Goal: Task Accomplishment & Management: Manage account settings

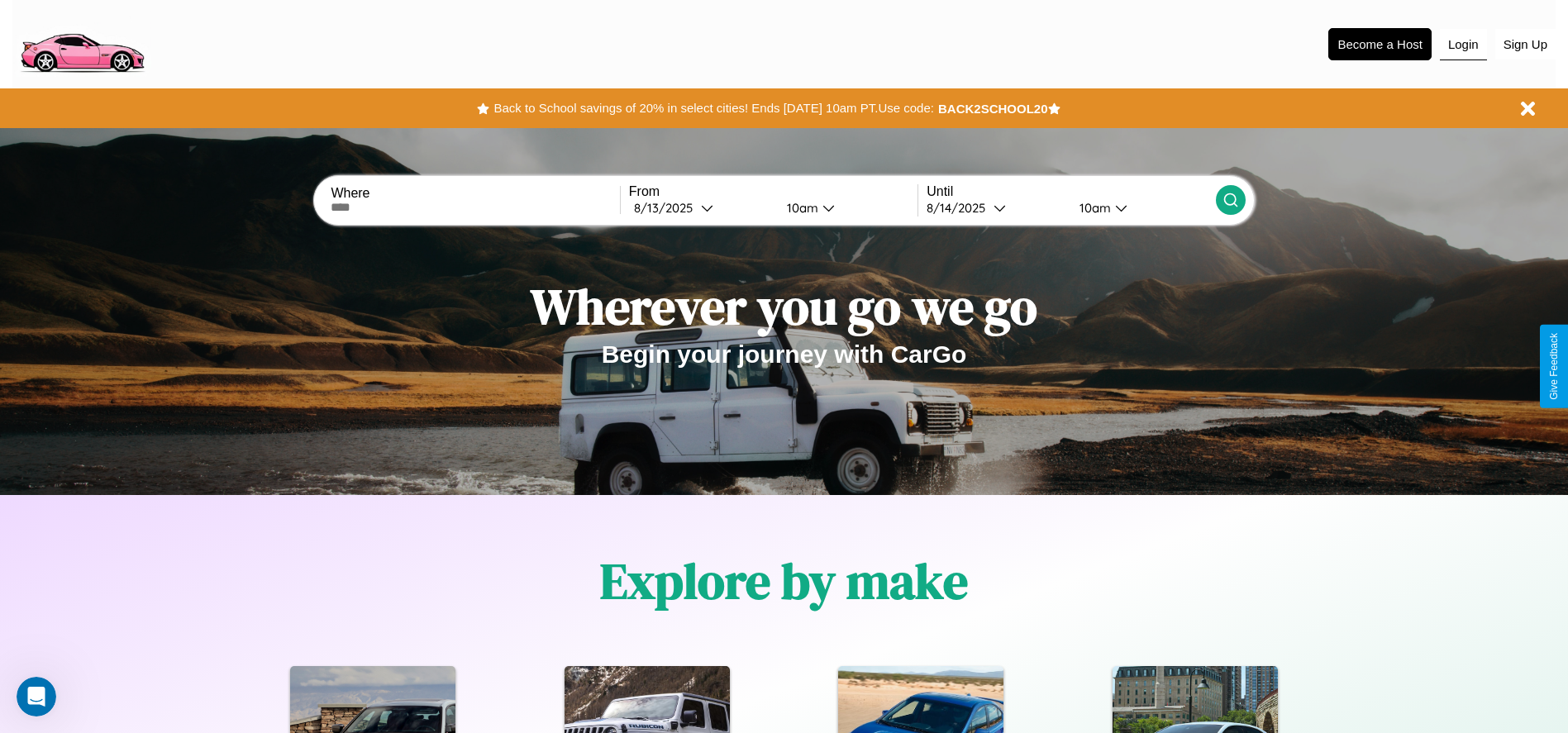
click at [1463, 44] on button "Login" at bounding box center [1463, 44] width 47 height 31
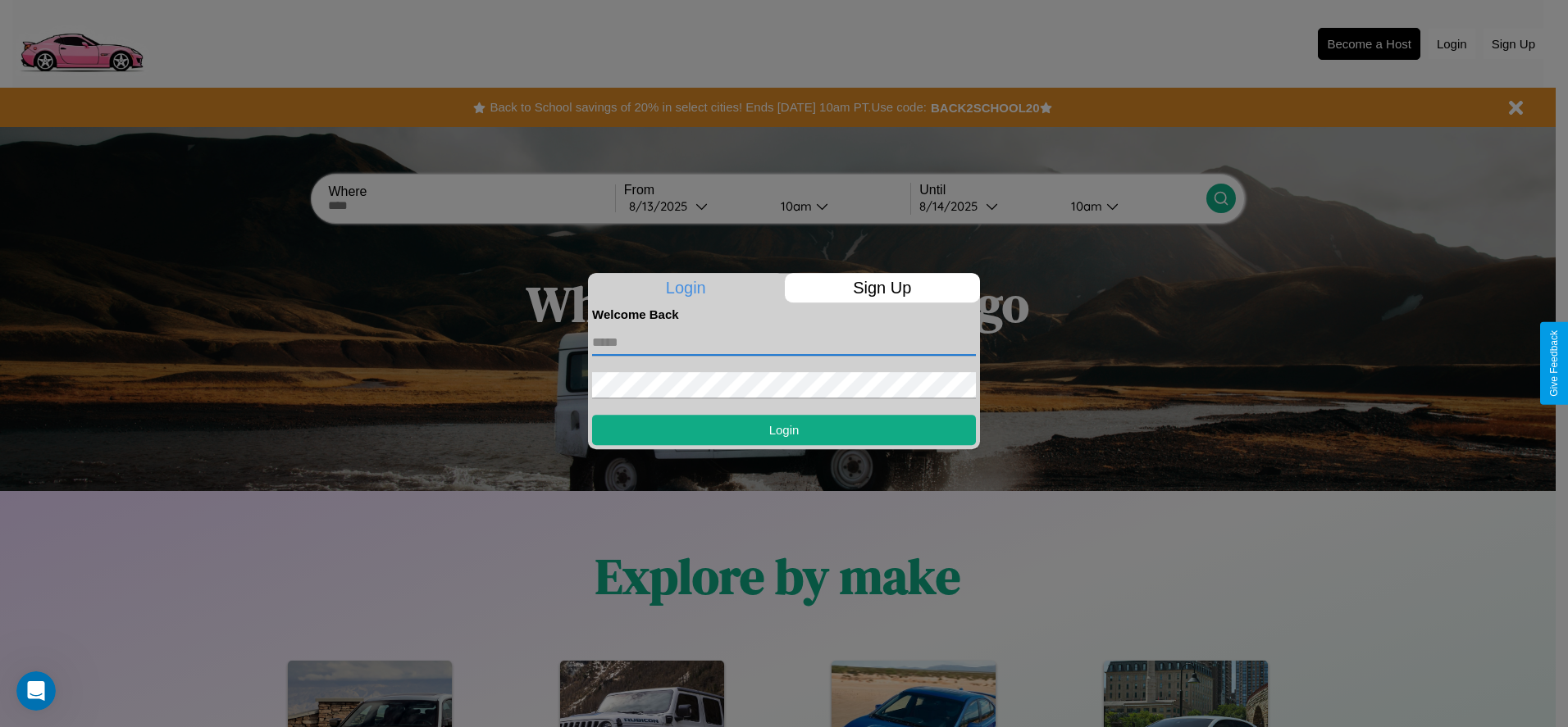
click at [784, 342] on input "text" at bounding box center [783, 343] width 383 height 27
type input "**********"
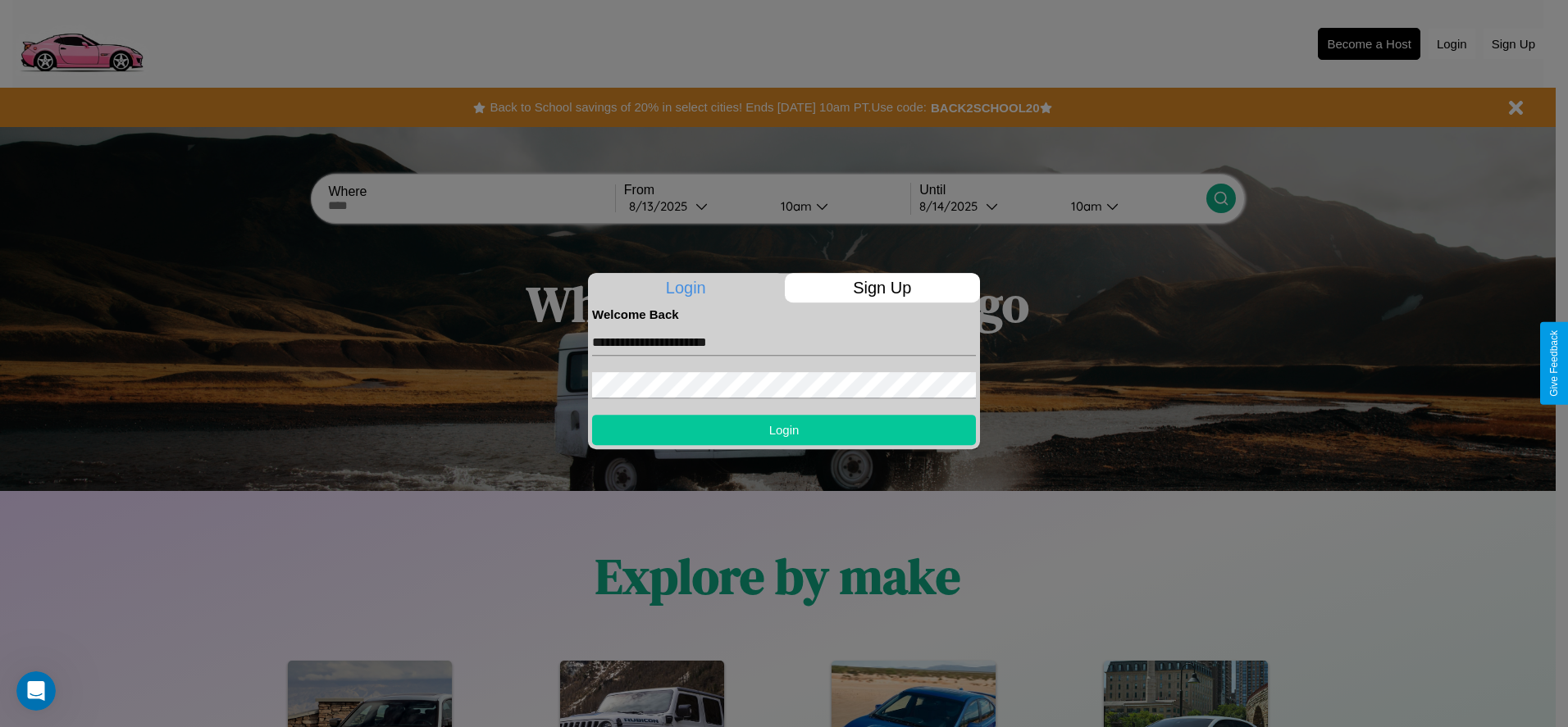
click at [784, 430] on button "Login" at bounding box center [783, 430] width 383 height 30
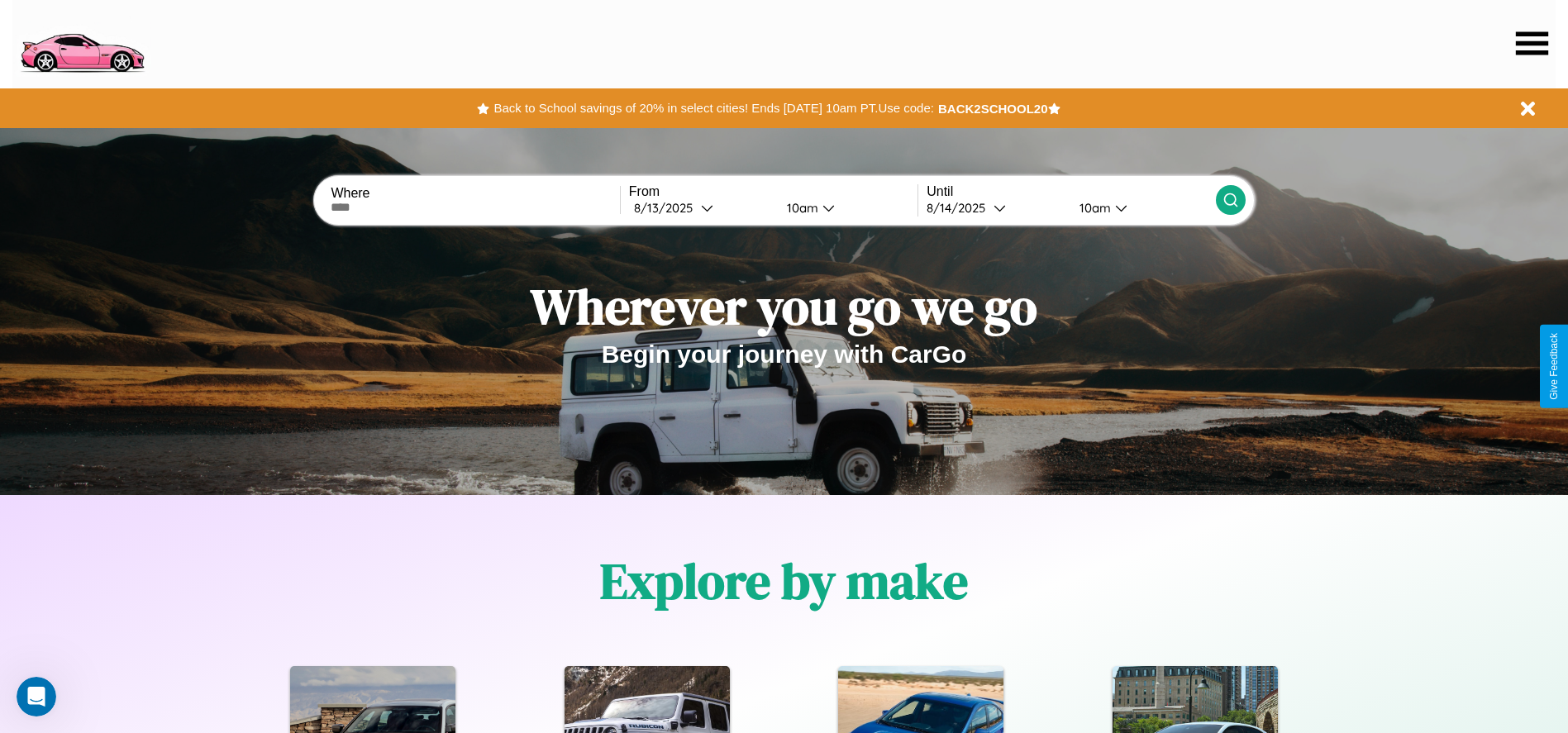
click at [1532, 43] on icon at bounding box center [1533, 43] width 32 height 23
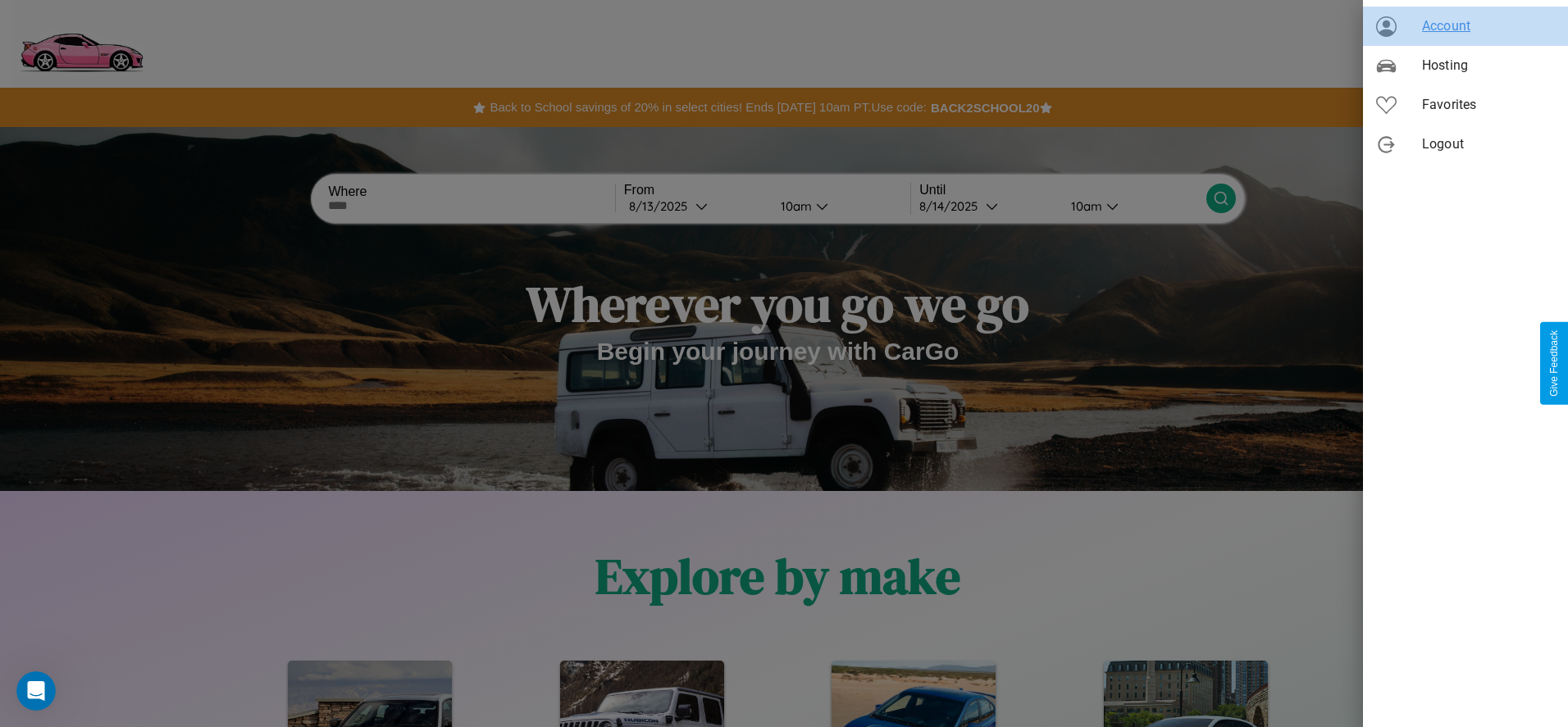
click at [1466, 27] on span "Account" at bounding box center [1488, 26] width 133 height 20
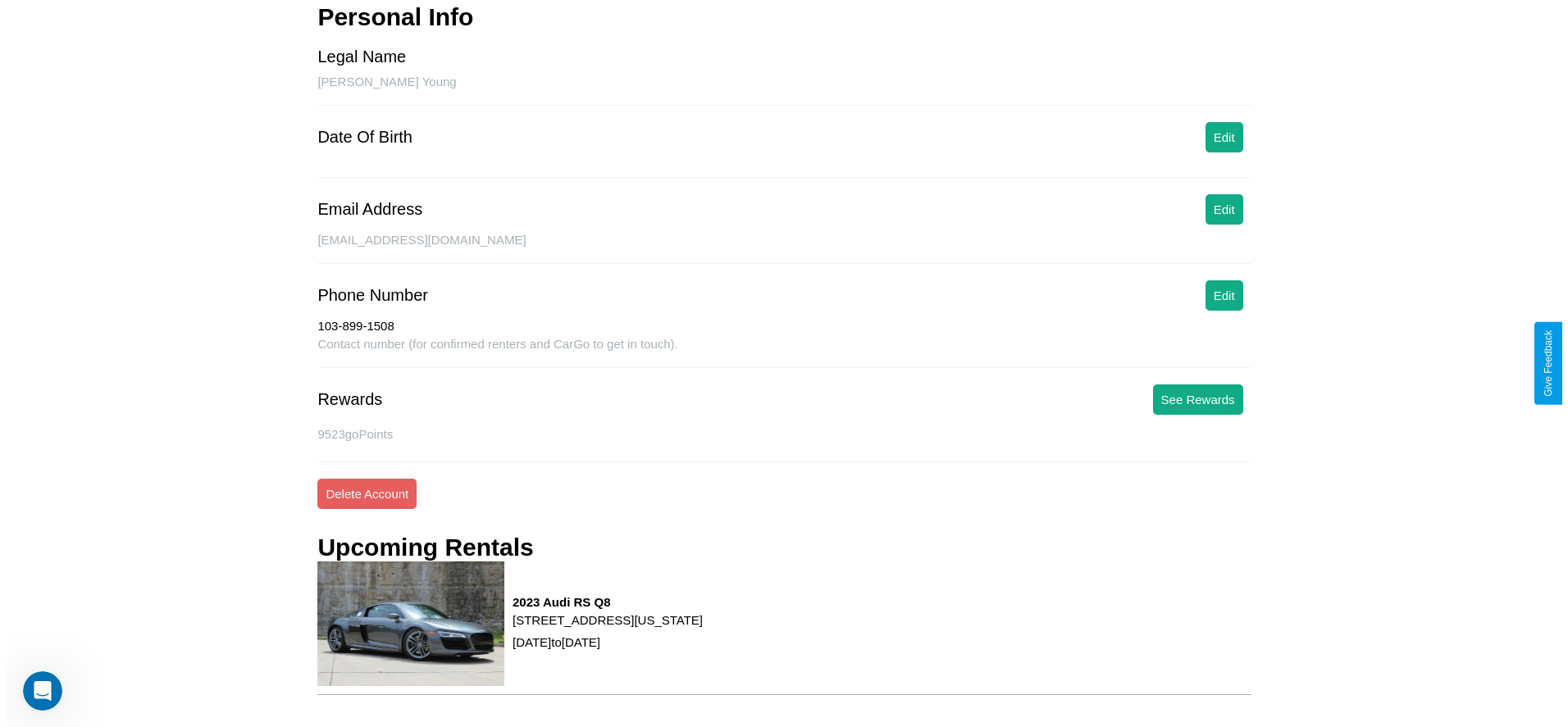
scroll to position [213, 0]
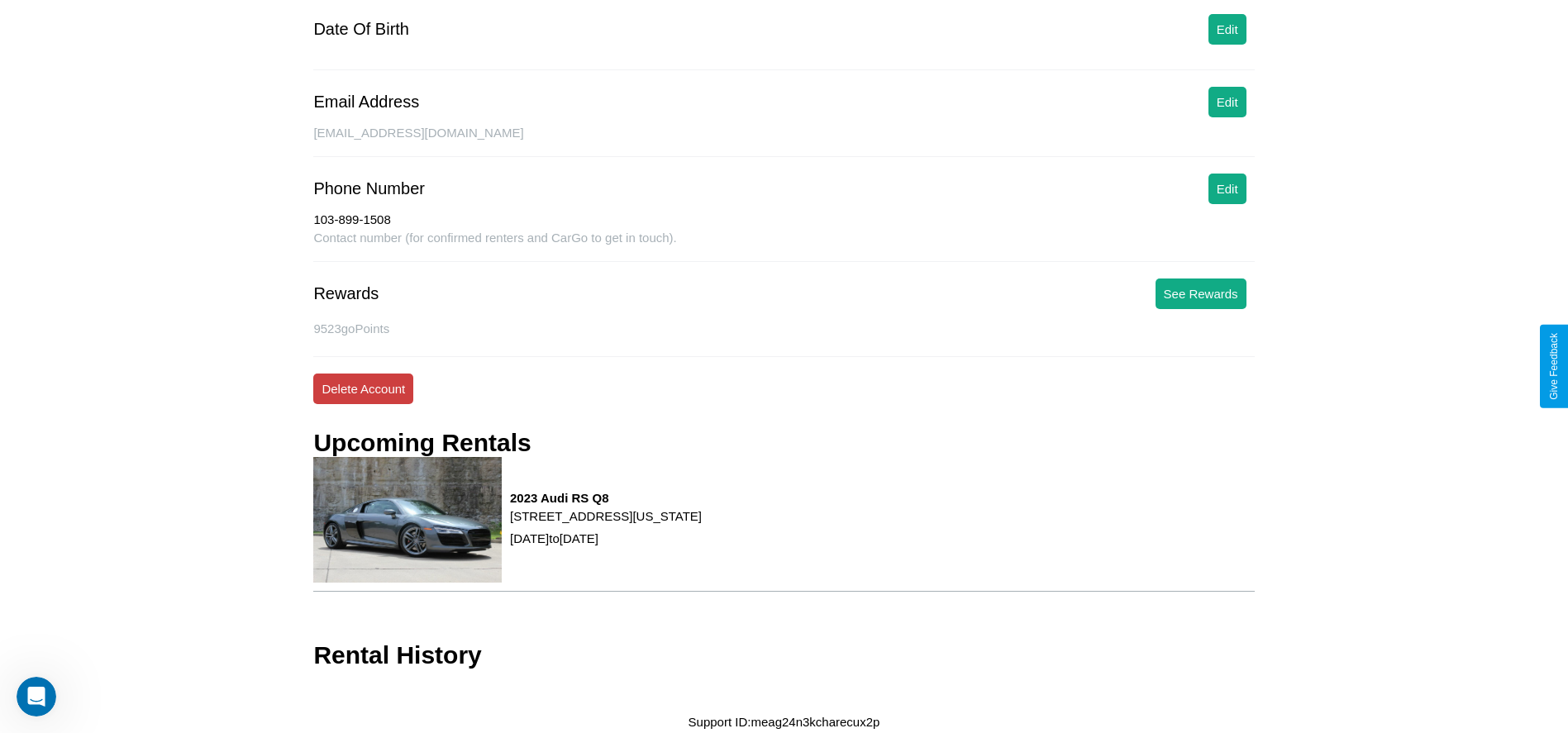
click at [363, 388] on button "Delete Account" at bounding box center [363, 389] width 100 height 31
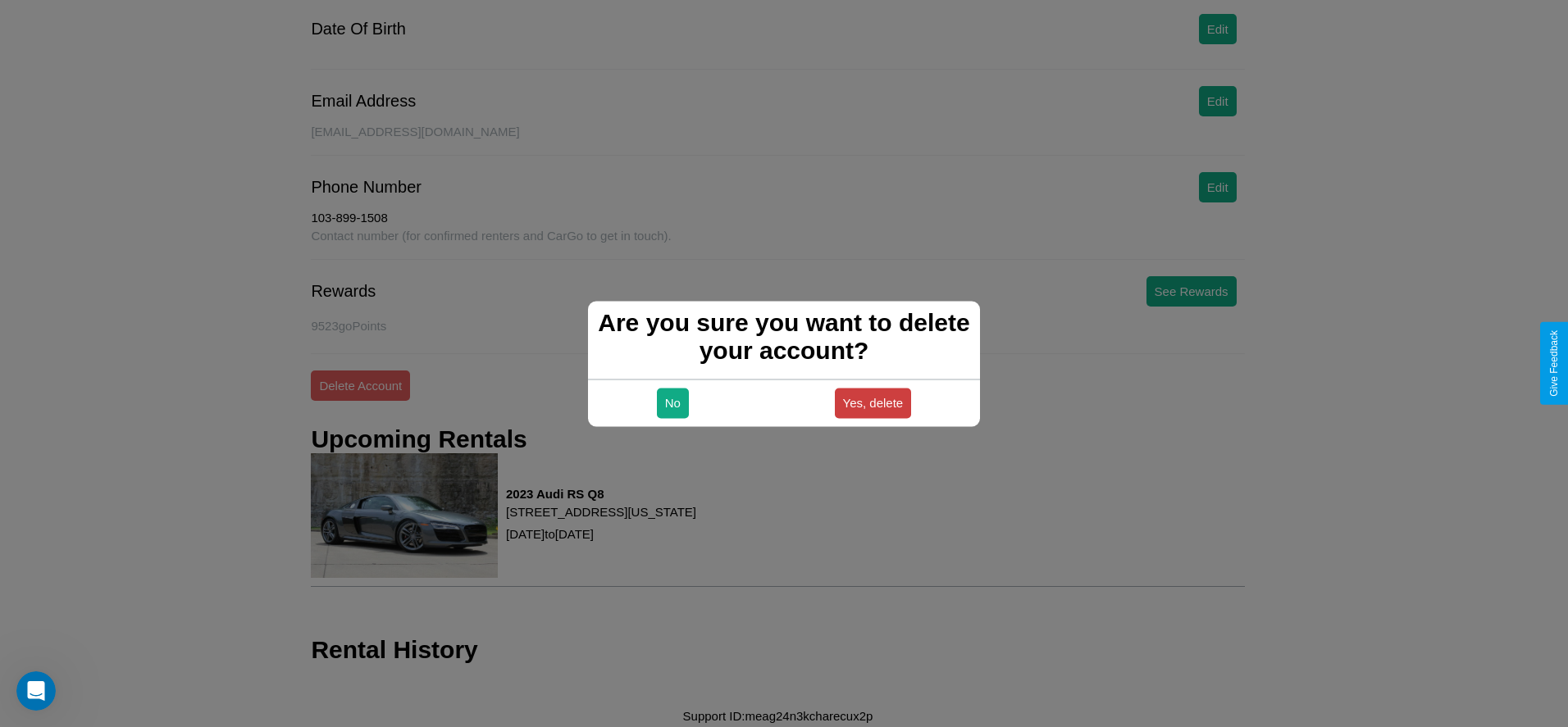
click at [873, 402] on button "Yes, delete" at bounding box center [873, 403] width 77 height 30
